Goal: Task Accomplishment & Management: Manage account settings

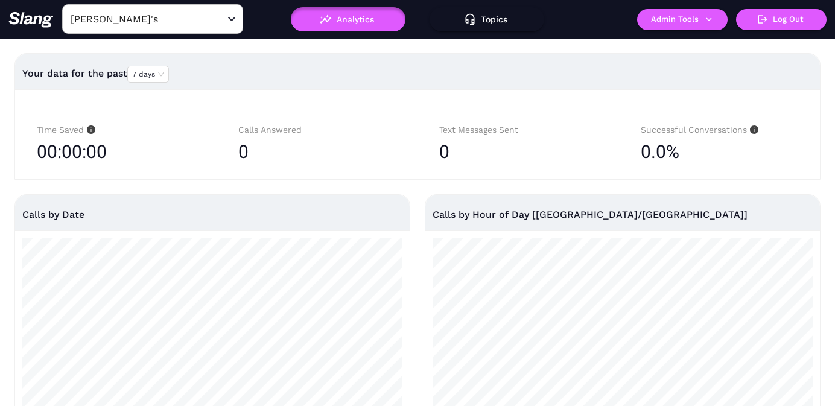
click at [175, 17] on input "[PERSON_NAME]'s" at bounding box center [134, 19] width 133 height 19
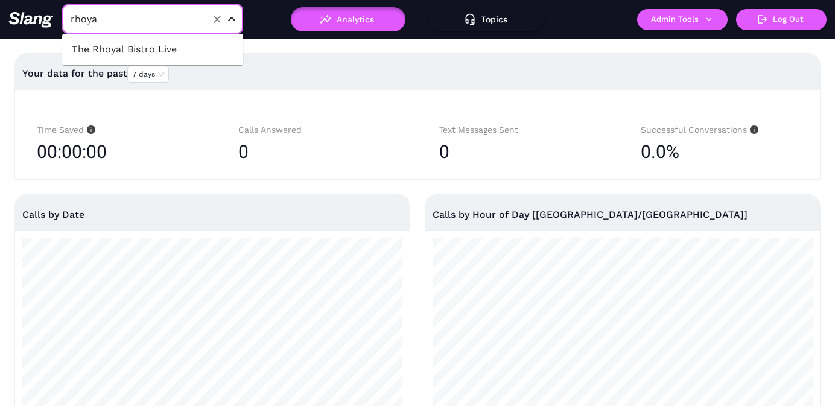
type input "rhoyal"
click at [170, 39] on li "The Rhoyal Bistro Live" at bounding box center [152, 50] width 181 height 22
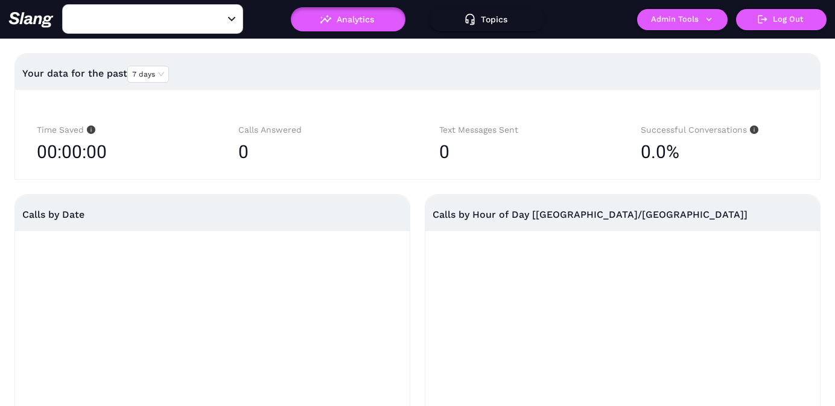
type input "The Rhoyal Bistro Live"
click at [670, 22] on button "Admin Tools" at bounding box center [682, 19] width 90 height 21
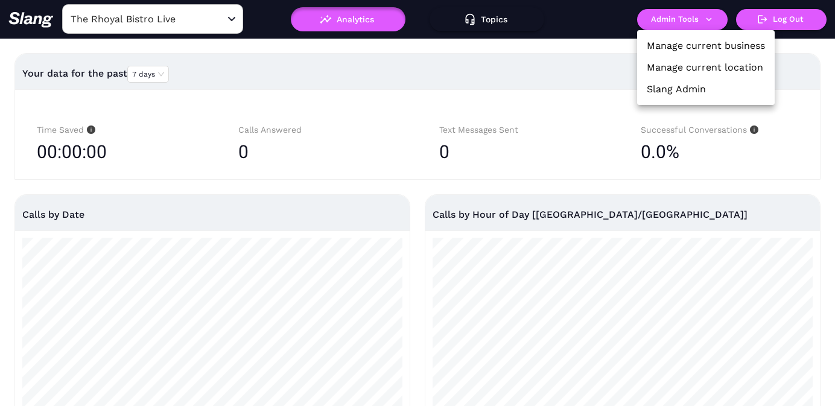
click at [663, 63] on link "Manage current location" at bounding box center [704, 67] width 116 height 14
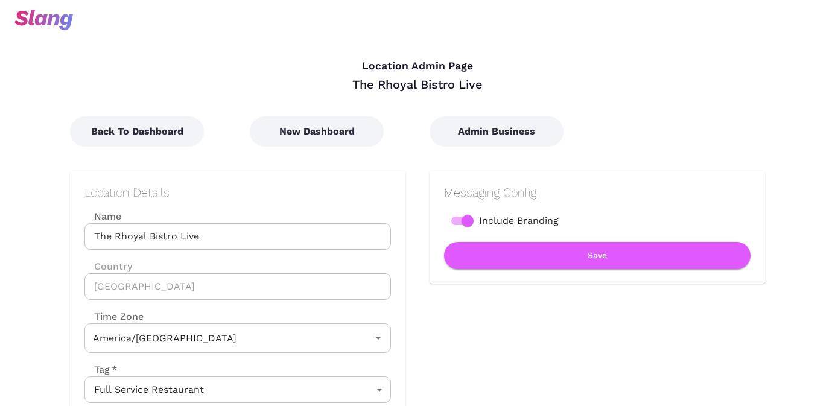
type input "Central Time"
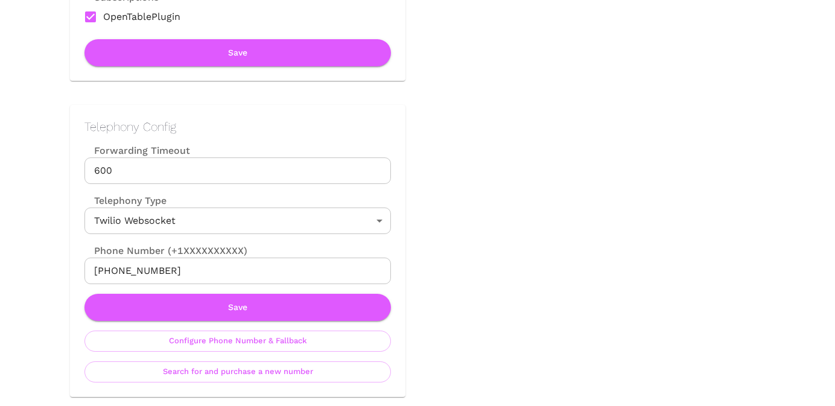
scroll to position [472, 0]
